Goal: Task Accomplishment & Management: Manage account settings

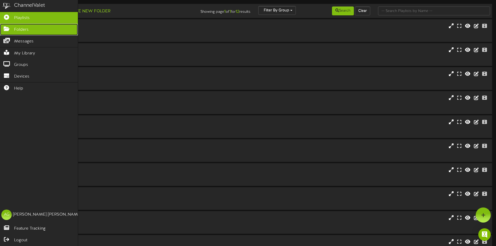
click at [4, 26] on link "Folders" at bounding box center [39, 30] width 78 height 12
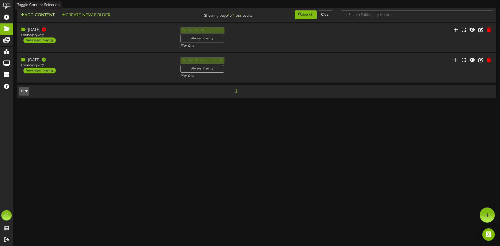
click at [37, 15] on button "Add Content" at bounding box center [37, 15] width 37 height 7
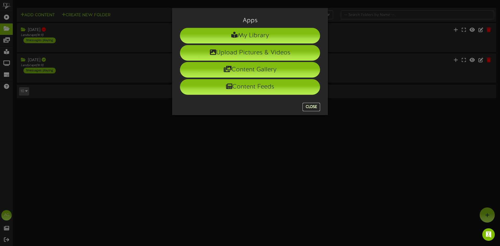
click at [312, 108] on button "Close" at bounding box center [311, 107] width 17 height 8
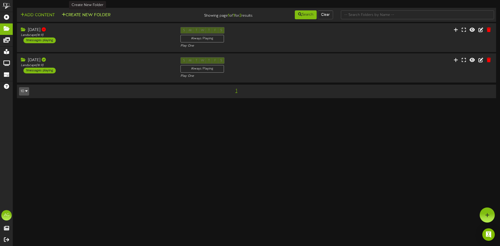
click at [81, 16] on button "Create New Folder" at bounding box center [86, 15] width 52 height 7
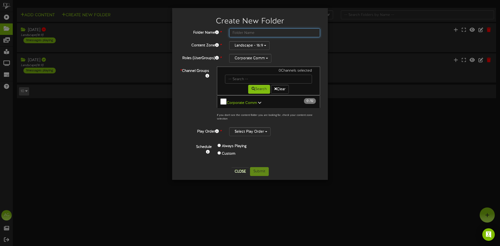
click at [237, 32] on input "text" at bounding box center [274, 32] width 91 height 9
type input "[DATE]"
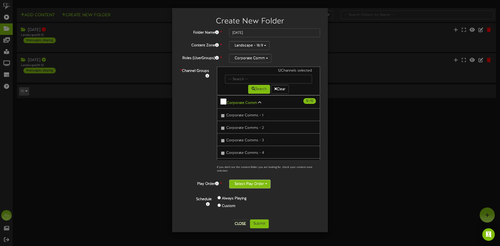
click at [257, 185] on button "Select Play Order" at bounding box center [249, 184] width 41 height 9
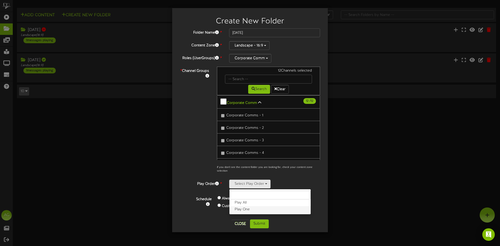
click at [242, 210] on label "Play One" at bounding box center [270, 209] width 81 height 7
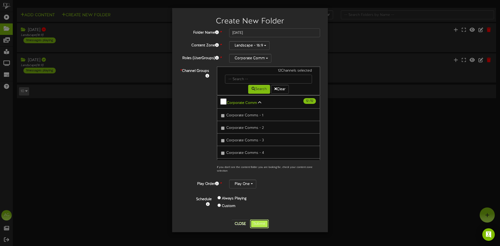
click at [264, 227] on button "Submit" at bounding box center [259, 224] width 19 height 9
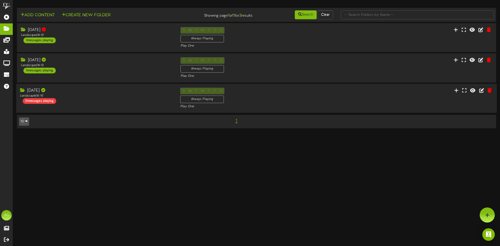
click at [70, 101] on div "[DATE] Landscape ( 16:9 ) 0 messages playing" at bounding box center [96, 96] width 160 height 16
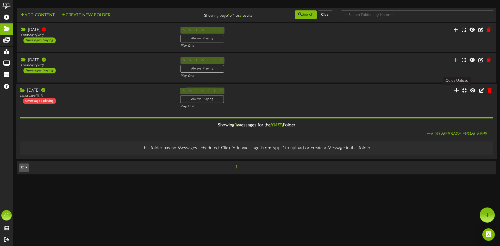
click at [458, 91] on icon at bounding box center [456, 90] width 5 height 6
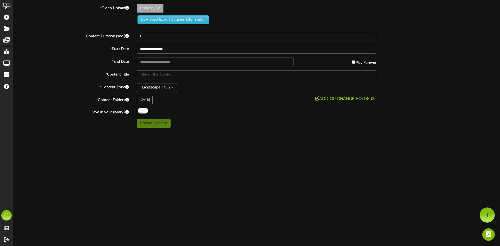
type input "**********"
type input "FTCTV922025CMEdits"
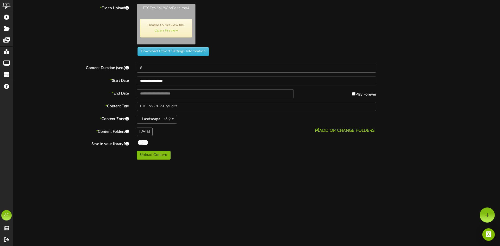
type input "390"
click at [153, 155] on button "Upload Content" at bounding box center [154, 155] width 34 height 9
type input "**********"
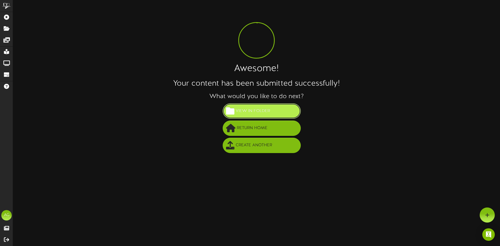
click at [254, 107] on span "View in Folder" at bounding box center [253, 111] width 37 height 9
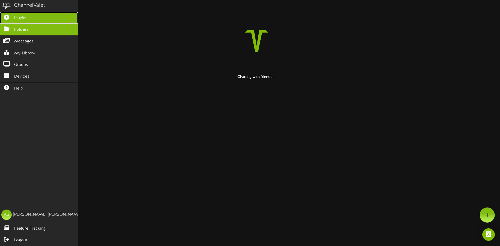
click at [5, 18] on icon at bounding box center [6, 17] width 13 height 4
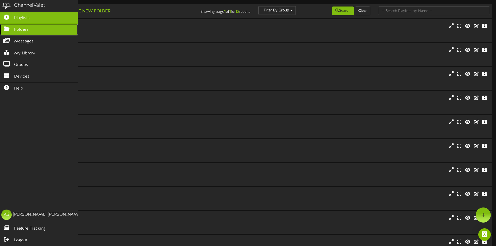
click at [3, 26] on icon at bounding box center [6, 28] width 13 height 4
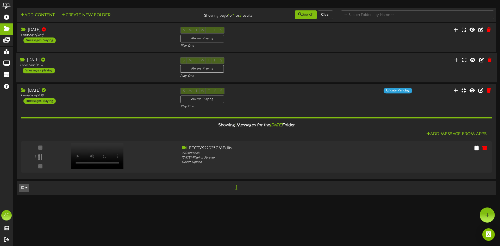
click at [117, 69] on div "[DATE] Landscape ( 16:9 ) 1 messages playing" at bounding box center [96, 65] width 160 height 16
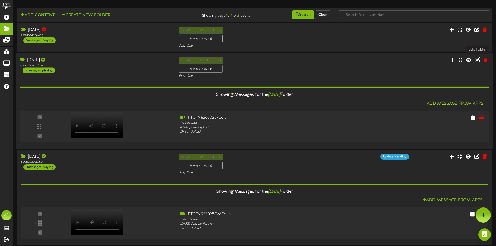
click at [475, 61] on icon at bounding box center [478, 60] width 6 height 6
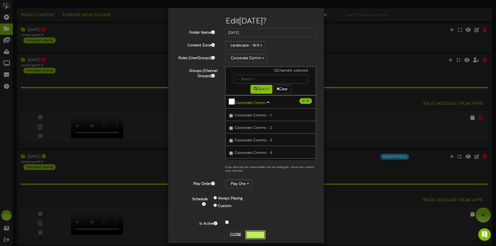
click at [253, 234] on button "Confirm" at bounding box center [255, 235] width 20 height 9
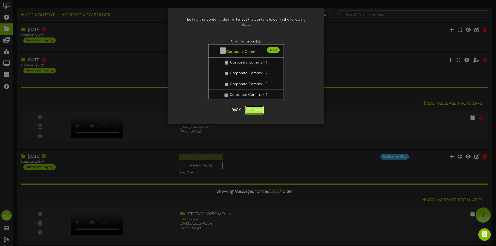
click at [254, 106] on button "Submit" at bounding box center [254, 110] width 19 height 9
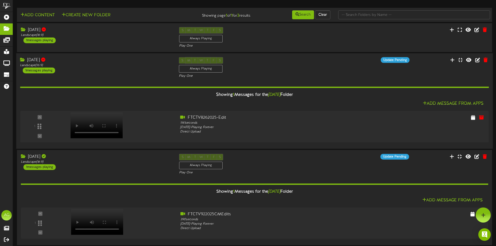
click at [79, 66] on div "Landscape ( 16:9 )" at bounding box center [95, 65] width 151 height 4
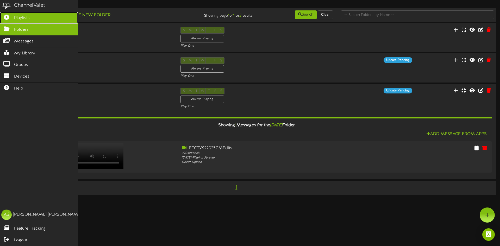
click at [5, 16] on icon at bounding box center [6, 17] width 13 height 4
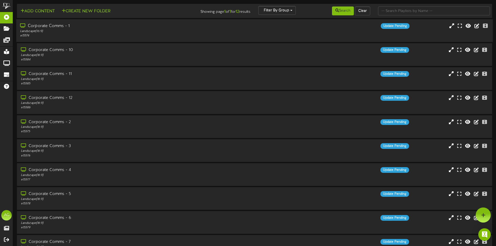
click at [82, 33] on div "Landscape ( 16:9 )" at bounding box center [115, 31] width 191 height 4
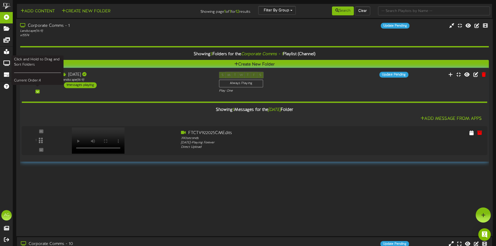
drag, startPoint x: 37, startPoint y: 129, endPoint x: 49, endPoint y: 87, distance: 44.5
click at [37, 81] on icon at bounding box center [37, 82] width 4 height 6
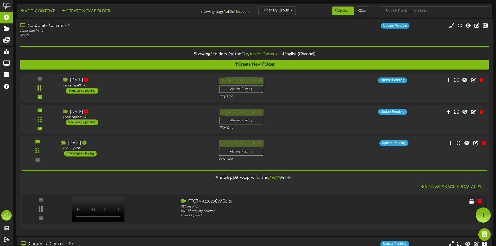
click at [178, 153] on div "[DATE] Landscape ( 16:9 ) 1 messages playing" at bounding box center [136, 148] width 158 height 16
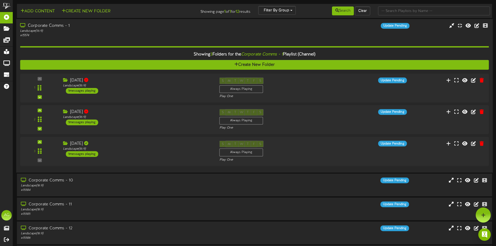
click at [61, 28] on div "Corporate Comms - 1" at bounding box center [115, 26] width 191 height 6
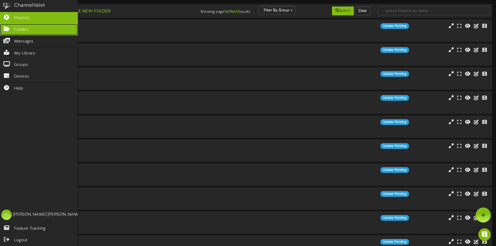
click at [1, 30] on icon at bounding box center [6, 28] width 13 height 4
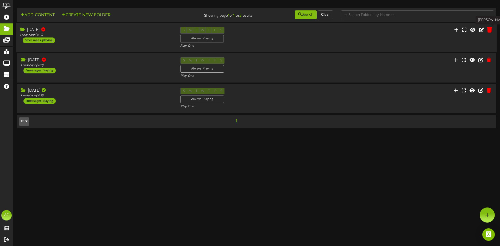
click at [489, 30] on icon at bounding box center [489, 30] width 5 height 6
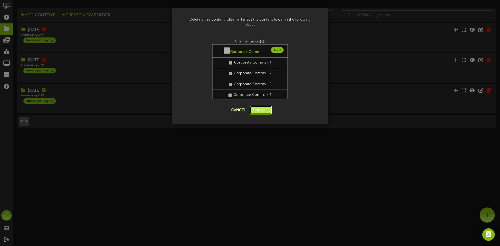
click at [260, 111] on button "Continue" at bounding box center [261, 110] width 22 height 9
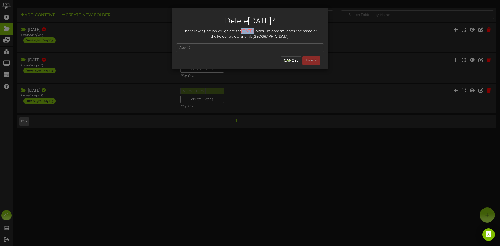
drag, startPoint x: 242, startPoint y: 31, endPoint x: 254, endPoint y: 31, distance: 12.2
click at [254, 32] on div "The following action will delete the [DATE] Folder. To confirm, enter the name …" at bounding box center [250, 33] width 148 height 11
copy strong "[DATE]"
click at [185, 44] on input "text" at bounding box center [250, 48] width 148 height 9
paste input "[DATE]"
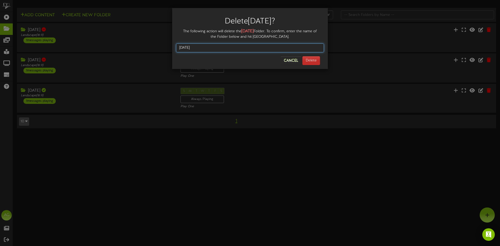
type input "[DATE]"
click at [311, 63] on button "Delete" at bounding box center [312, 60] width 18 height 9
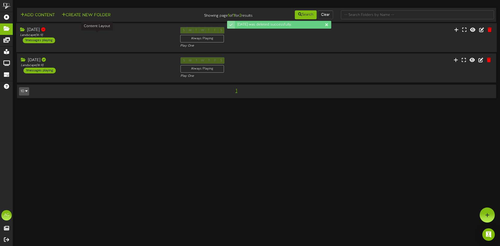
click at [103, 33] on div "Landscape ( 16:9 )" at bounding box center [96, 35] width 152 height 4
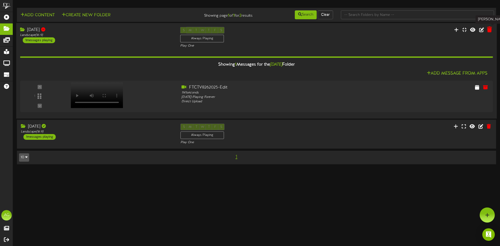
click at [491, 27] on icon at bounding box center [489, 30] width 5 height 6
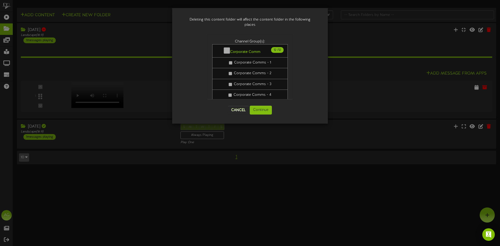
click at [132, 136] on div "Deleting this content folder will affect the content folder in the following pl…" at bounding box center [250, 123] width 500 height 246
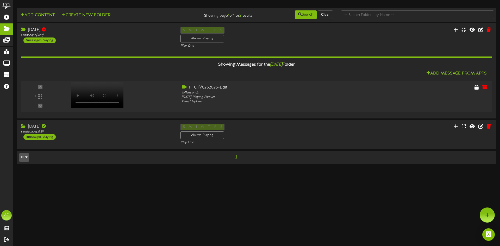
click at [104, 151] on td "10 5 10 25 50 100 1" at bounding box center [256, 158] width 479 height 14
click at [102, 145] on div "[DATE] Landscape ( 16:9 ) 1 messages playing S M T W T F S Always Playing Play …" at bounding box center [256, 134] width 481 height 29
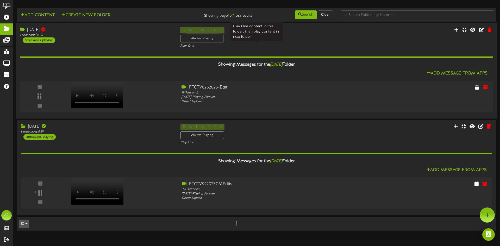
click at [304, 44] on div "Play One" at bounding box center [256, 46] width 152 height 4
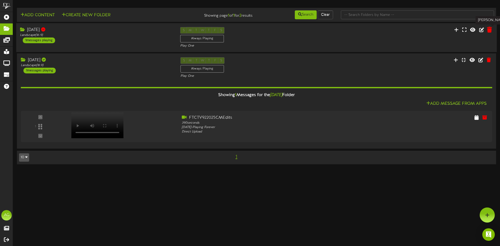
click at [489, 32] on icon at bounding box center [489, 30] width 5 height 6
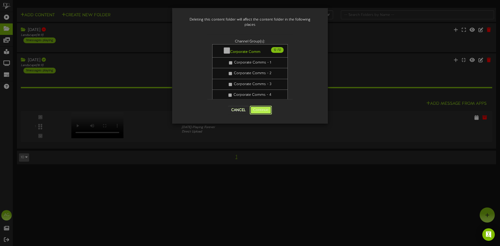
click at [264, 113] on button "Continue" at bounding box center [261, 110] width 22 height 9
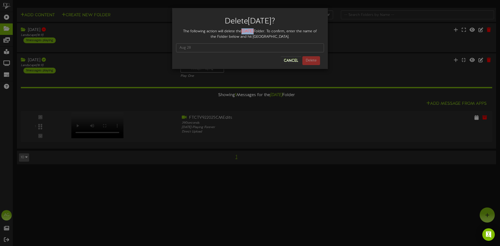
drag, startPoint x: 243, startPoint y: 31, endPoint x: 254, endPoint y: 32, distance: 11.5
click at [254, 32] on strong "[DATE]" at bounding box center [248, 31] width 12 height 5
copy strong "[DATE]"
click at [228, 45] on input "text" at bounding box center [250, 48] width 148 height 9
paste input "[DATE]"
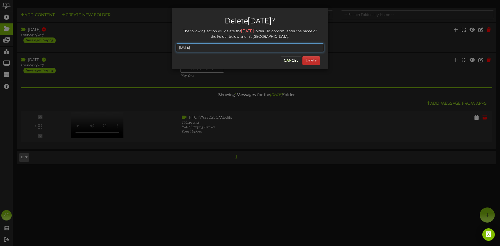
type input "[DATE]"
click at [316, 62] on button "Delete" at bounding box center [312, 60] width 18 height 9
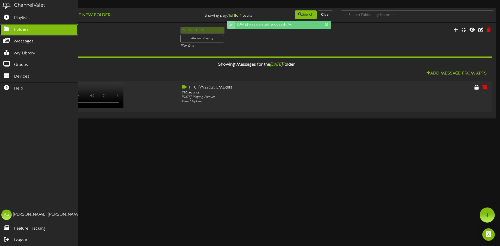
click at [11, 28] on icon at bounding box center [6, 28] width 13 height 4
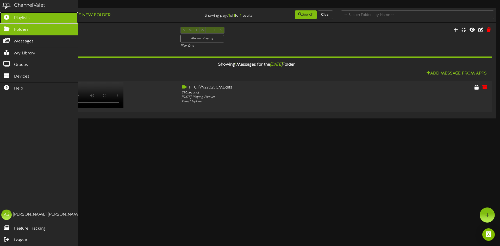
click at [2, 14] on link "Playlists" at bounding box center [39, 18] width 78 height 12
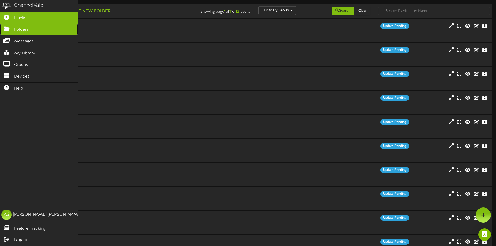
click at [6, 28] on icon at bounding box center [6, 28] width 13 height 4
